Goal: Find specific page/section: Find specific page/section

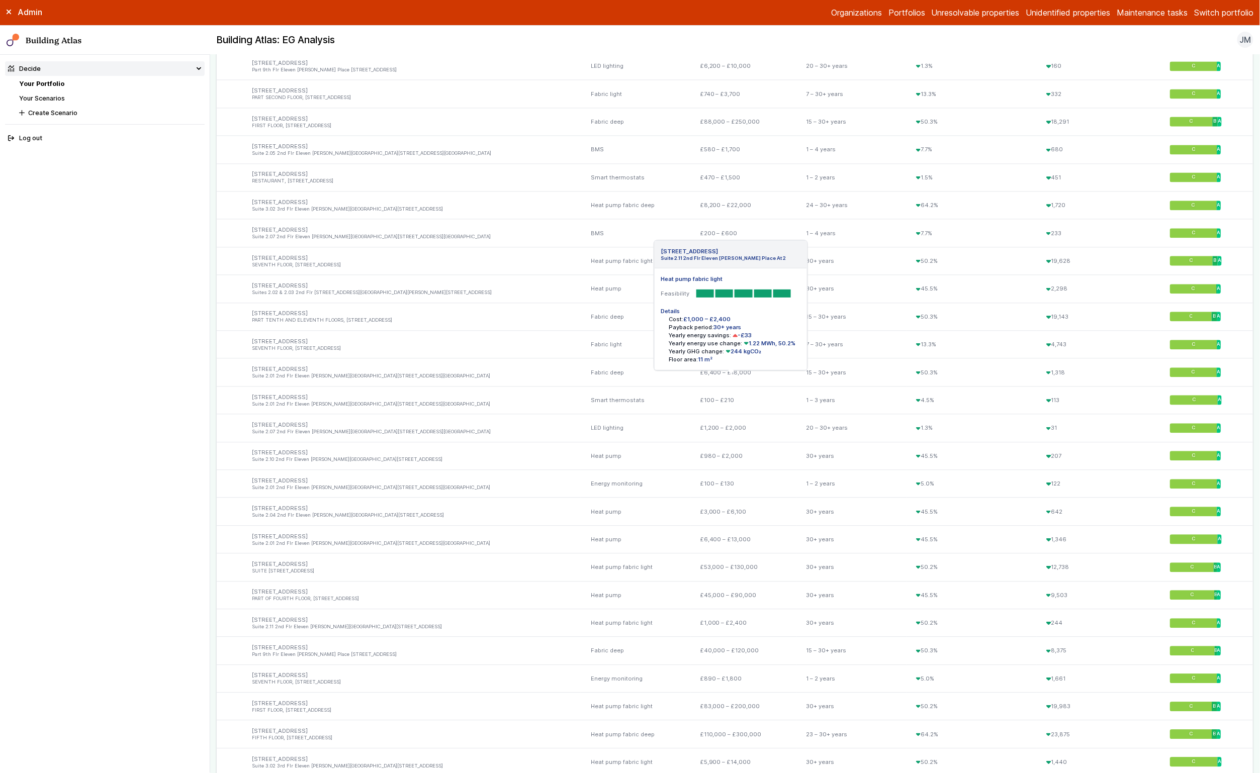
scroll to position [1433, 0]
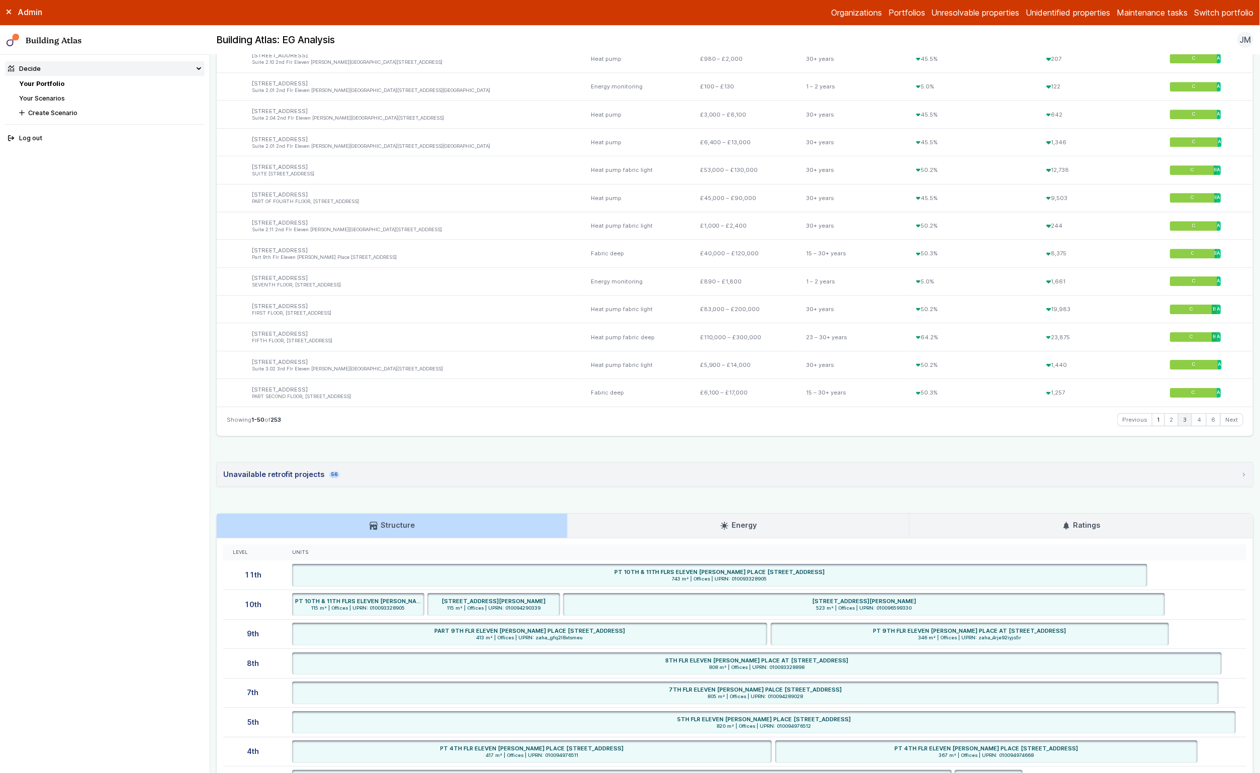
click at [1178, 424] on link "3" at bounding box center [1184, 420] width 13 height 12
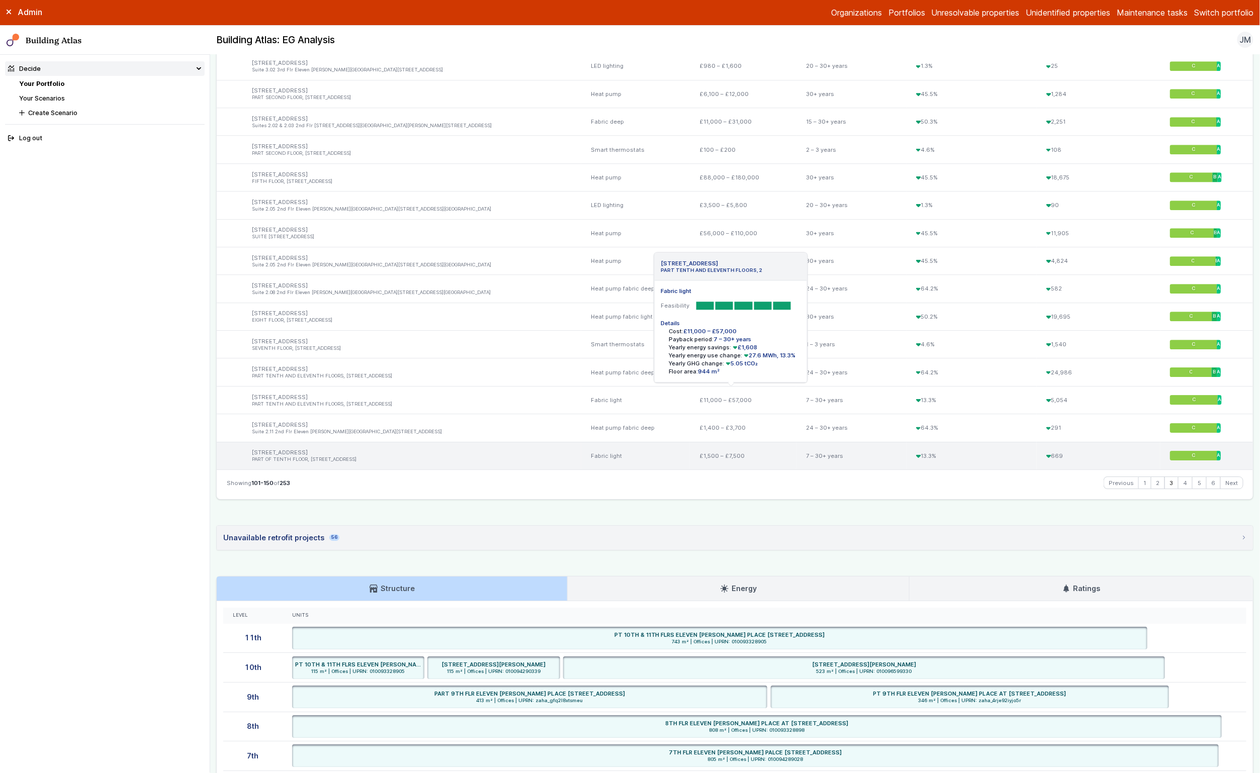
scroll to position [1371, 0]
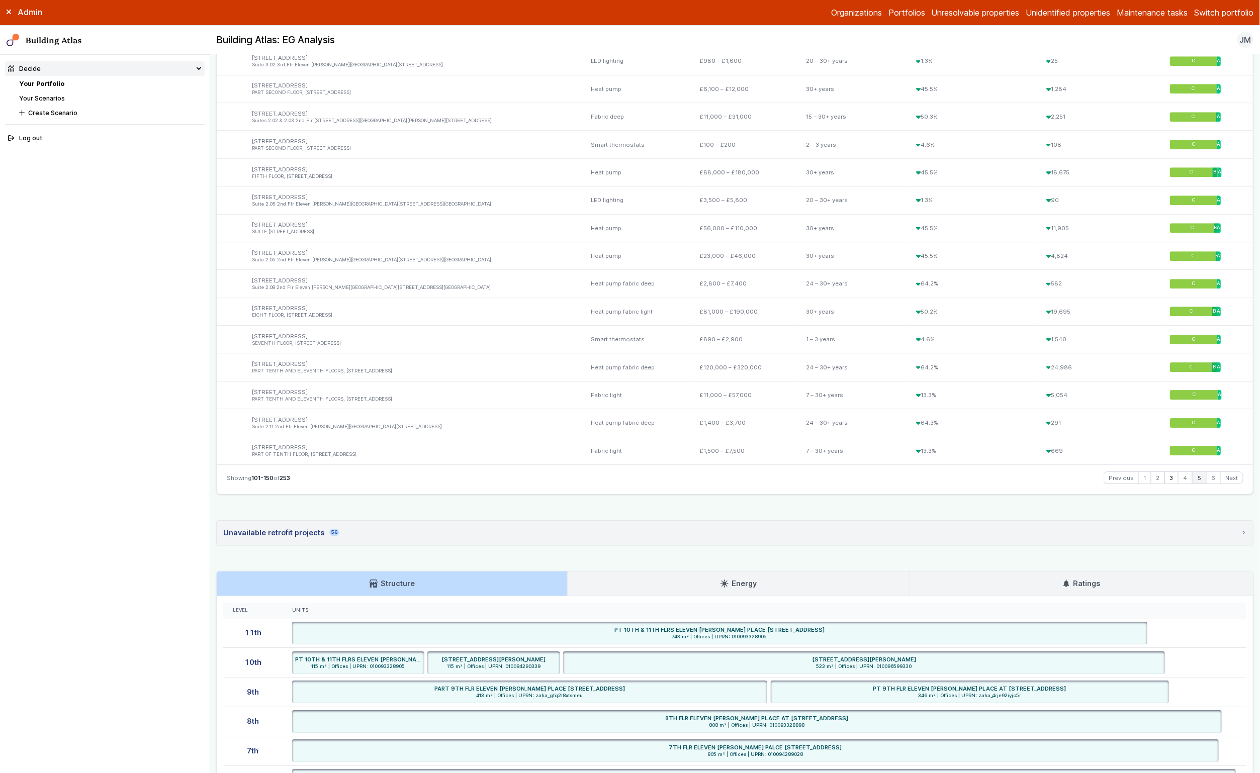
click at [1193, 478] on link "5" at bounding box center [1199, 478] width 13 height 12
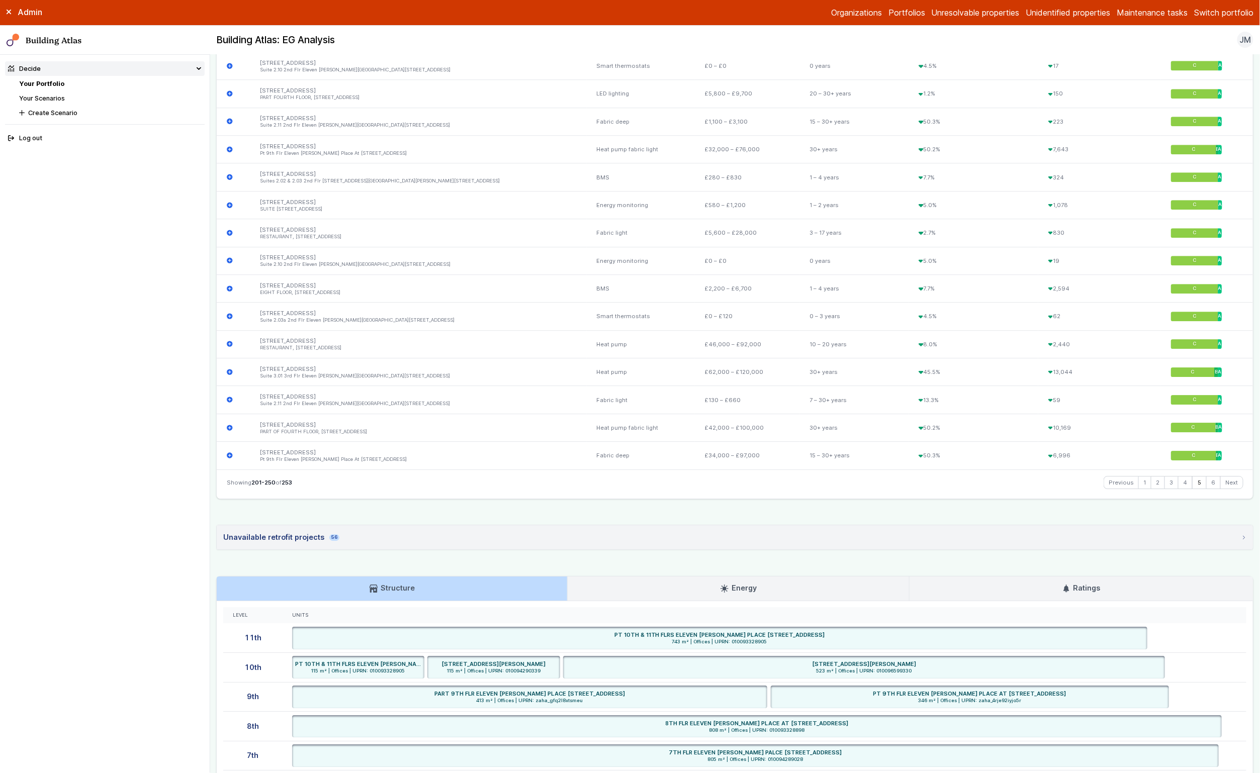
click at [1193, 487] on link "5" at bounding box center [1199, 483] width 13 height 12
click at [1211, 485] on link "6" at bounding box center [1214, 483] width 14 height 12
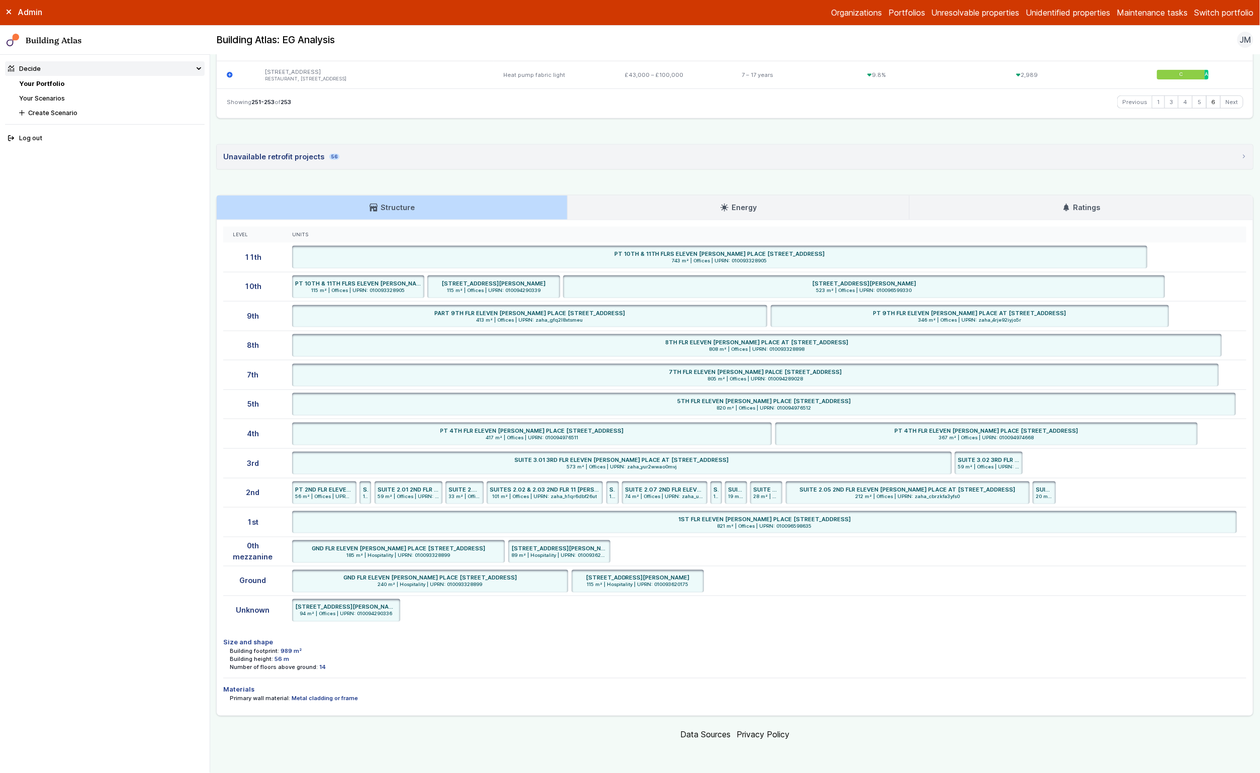
scroll to position [0, 0]
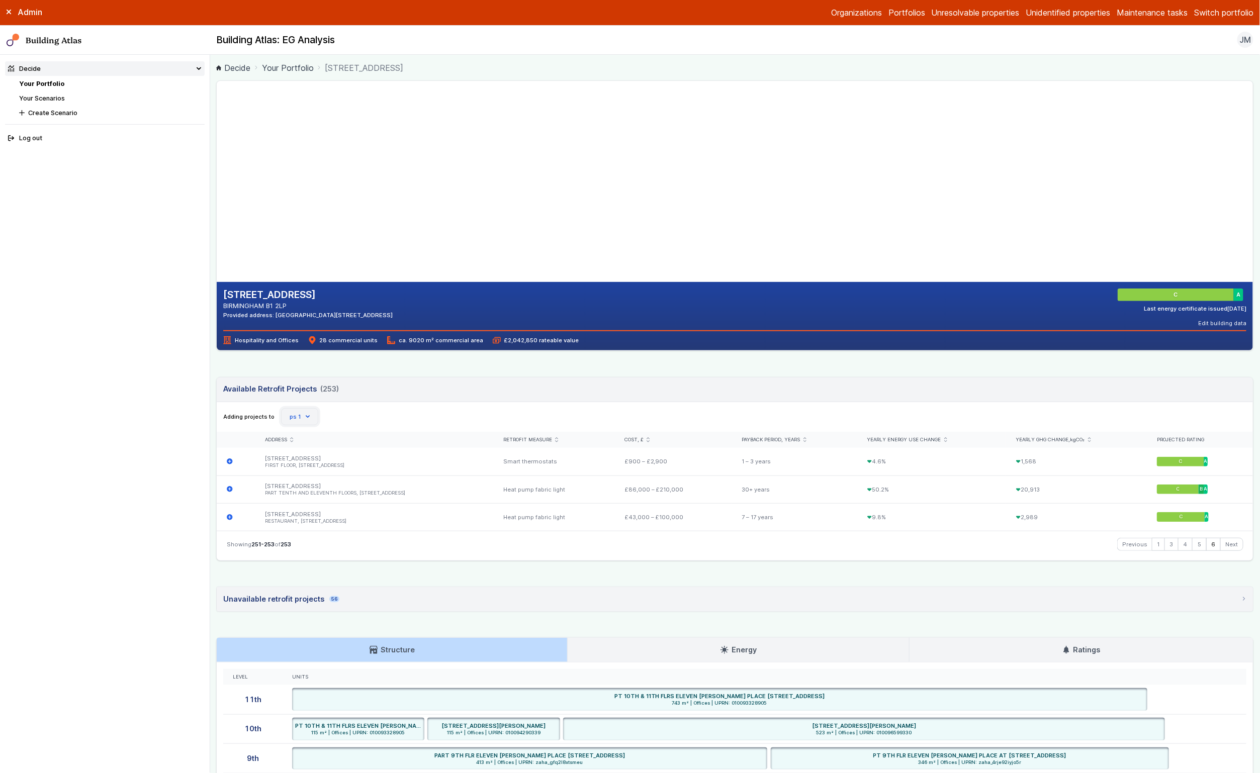
click at [301, 424] on button "ps 1" at bounding box center [299, 416] width 37 height 17
click at [0, 0] on span "[PERSON_NAME]’s scenario; [DATE] 16:50" at bounding box center [0, 0] width 0 height 0
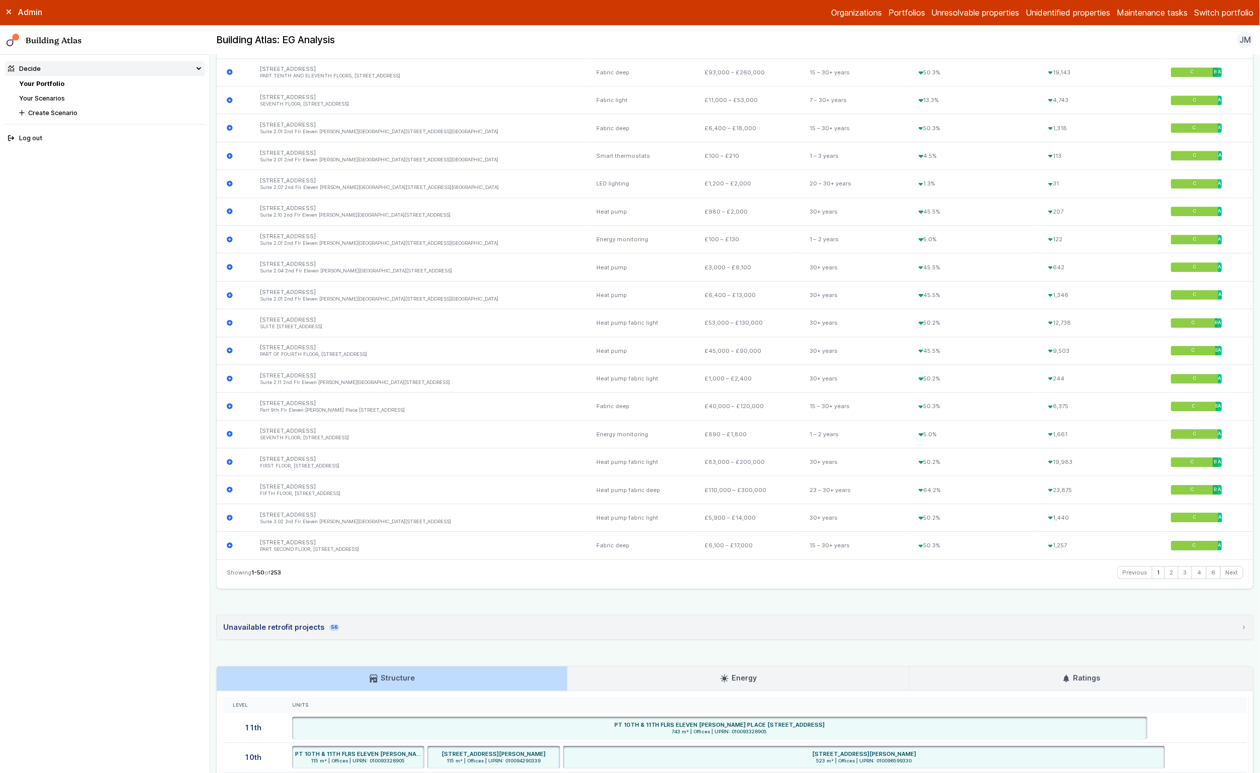
scroll to position [1283, 0]
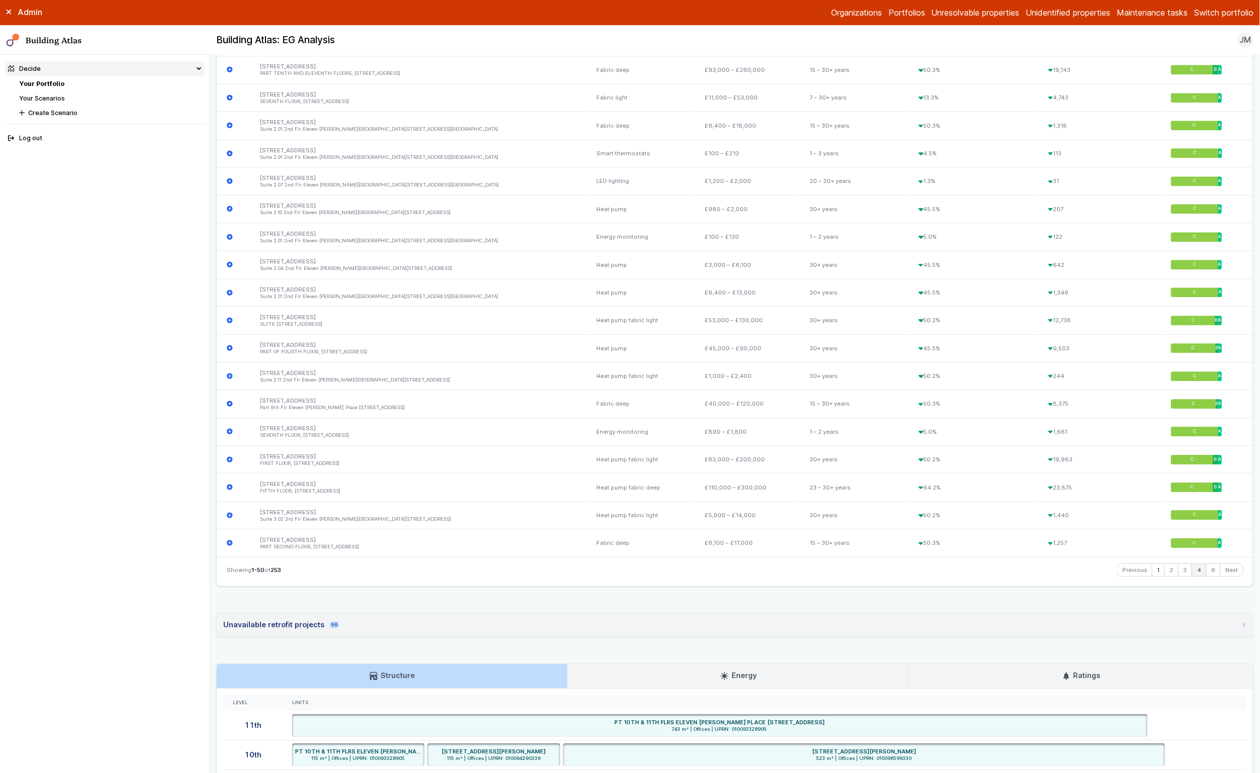
click at [1192, 571] on link "4" at bounding box center [1199, 570] width 14 height 12
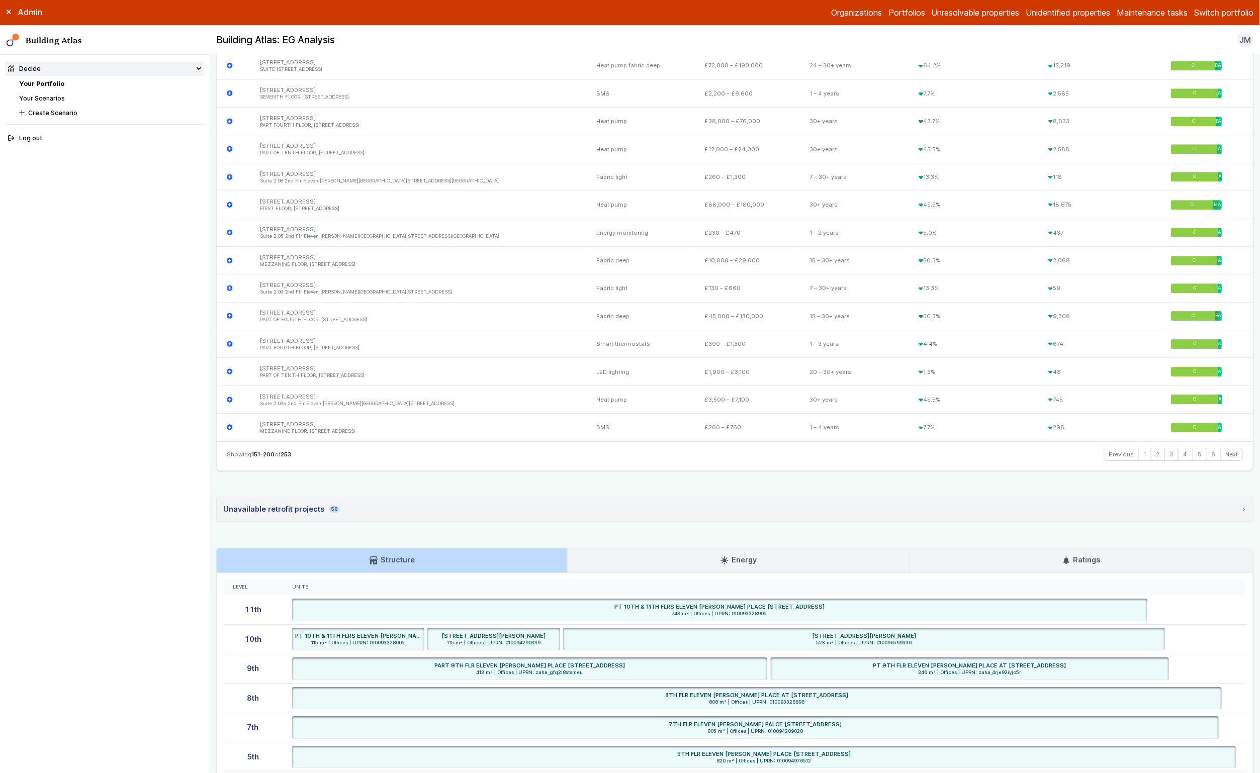
scroll to position [1410, 0]
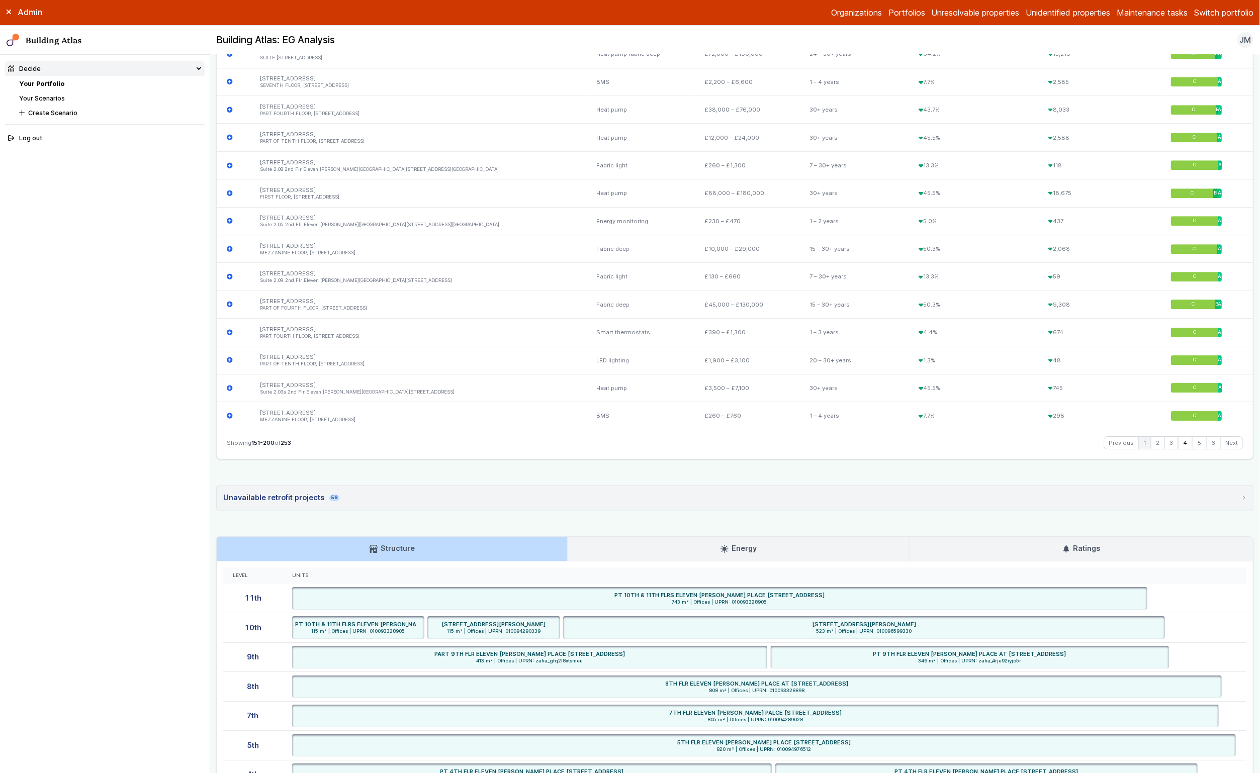
click at [1138, 441] on li "1" at bounding box center [1144, 442] width 13 height 13
click at [1139, 443] on link "1" at bounding box center [1145, 443] width 12 height 12
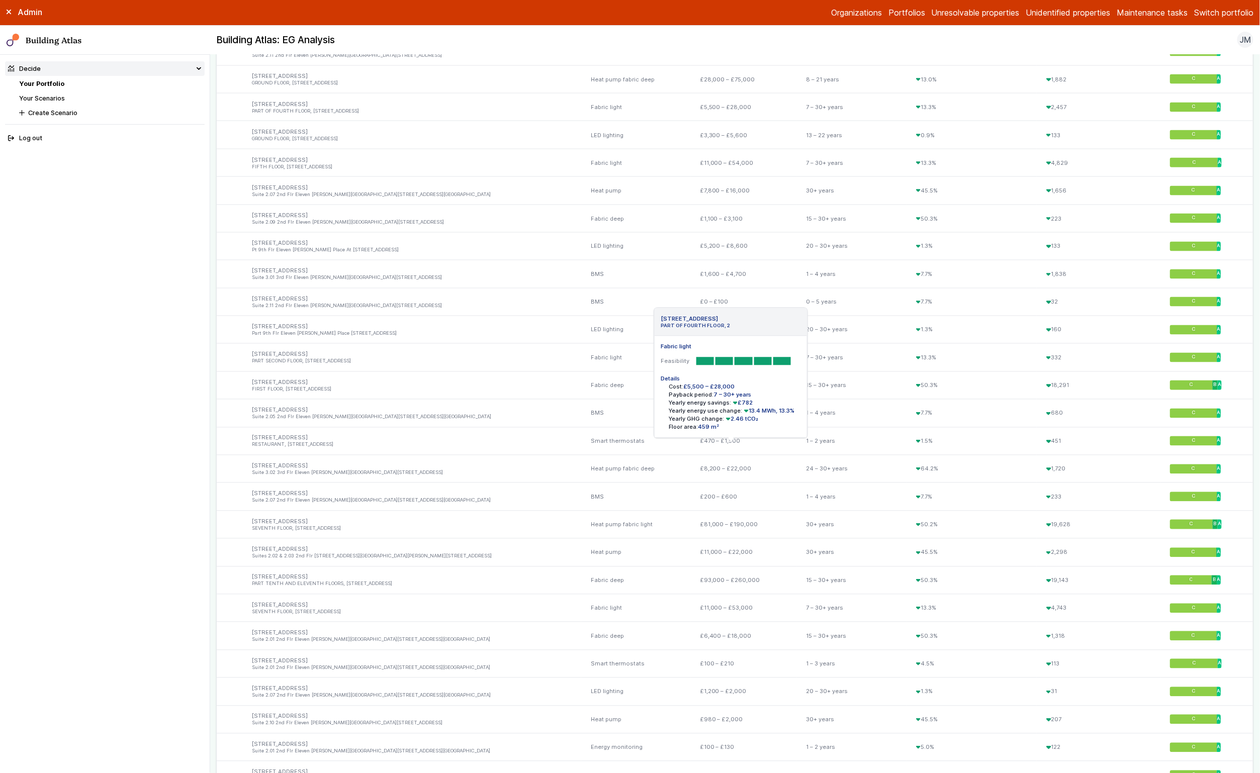
scroll to position [0, 0]
